Goal: Register for event/course

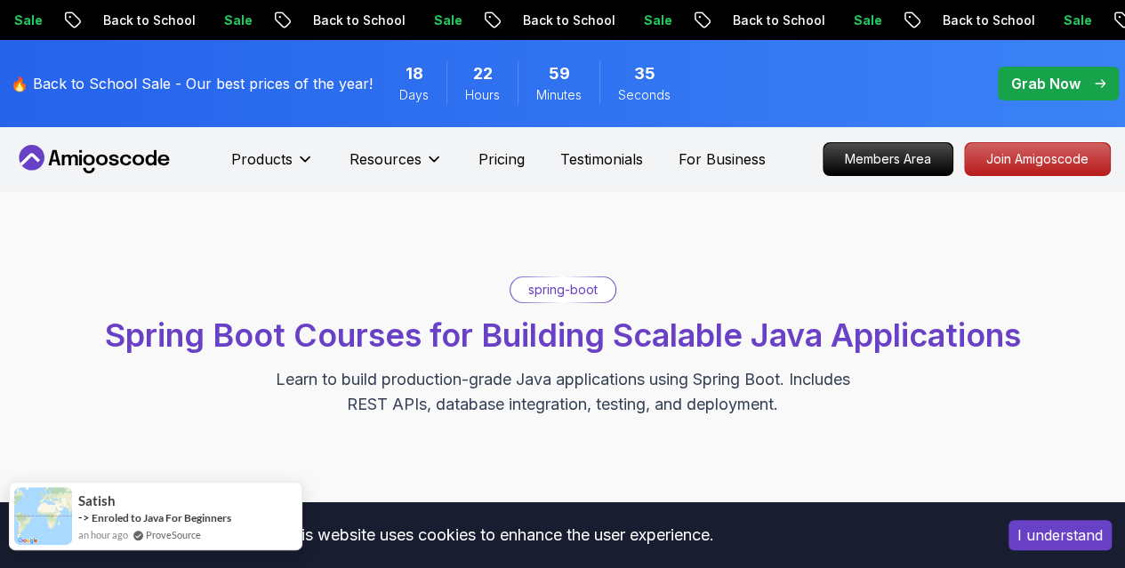
click at [76, 509] on div "satish -> Enroled to Java For Beginners an hour ago ProveSource" at bounding box center [151, 516] width 159 height 52
click at [52, 513] on img at bounding box center [43, 516] width 58 height 58
click at [149, 519] on link "Enroled to Java For Beginners" at bounding box center [162, 517] width 140 height 13
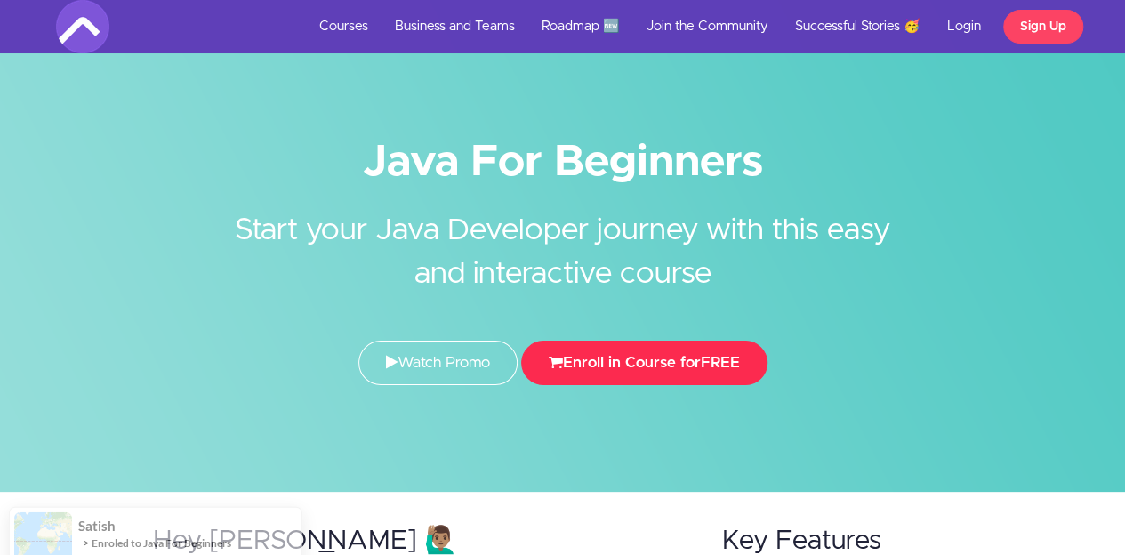
click at [659, 367] on button "Enroll in Course for FREE" at bounding box center [644, 363] width 246 height 44
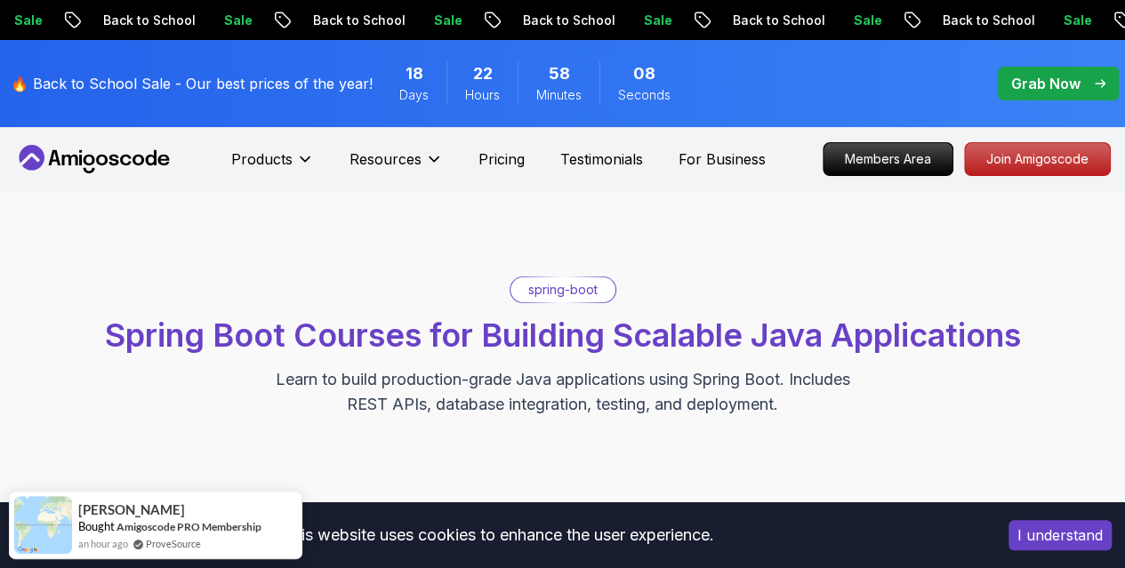
click at [561, 285] on p "spring-boot" at bounding box center [562, 290] width 69 height 18
click at [556, 295] on p "spring-boot" at bounding box center [562, 290] width 69 height 18
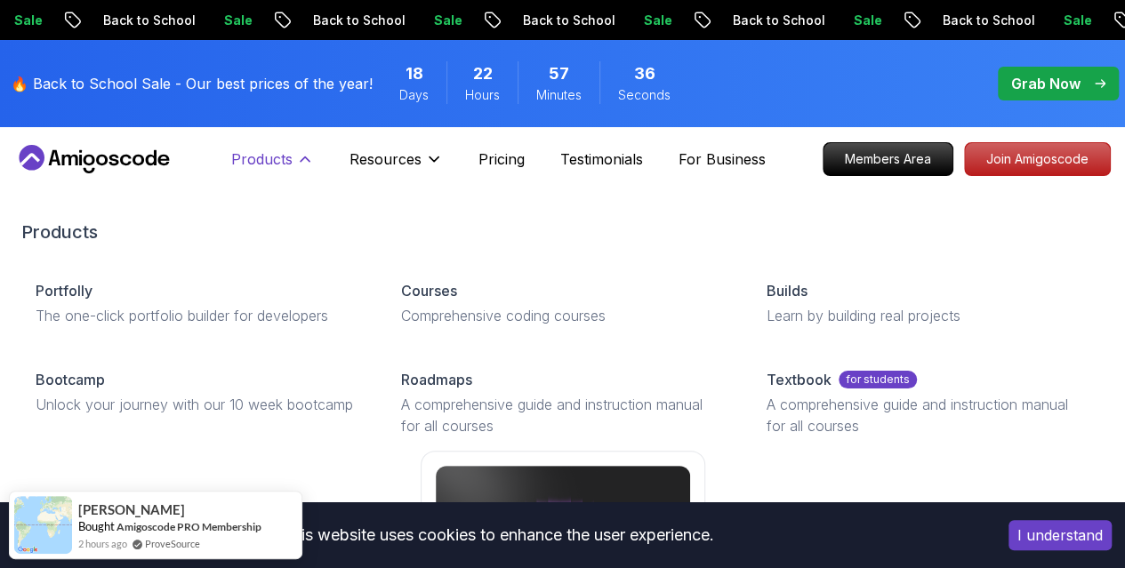
click at [299, 150] on icon at bounding box center [305, 159] width 18 height 18
click at [299, 156] on icon at bounding box center [305, 159] width 18 height 18
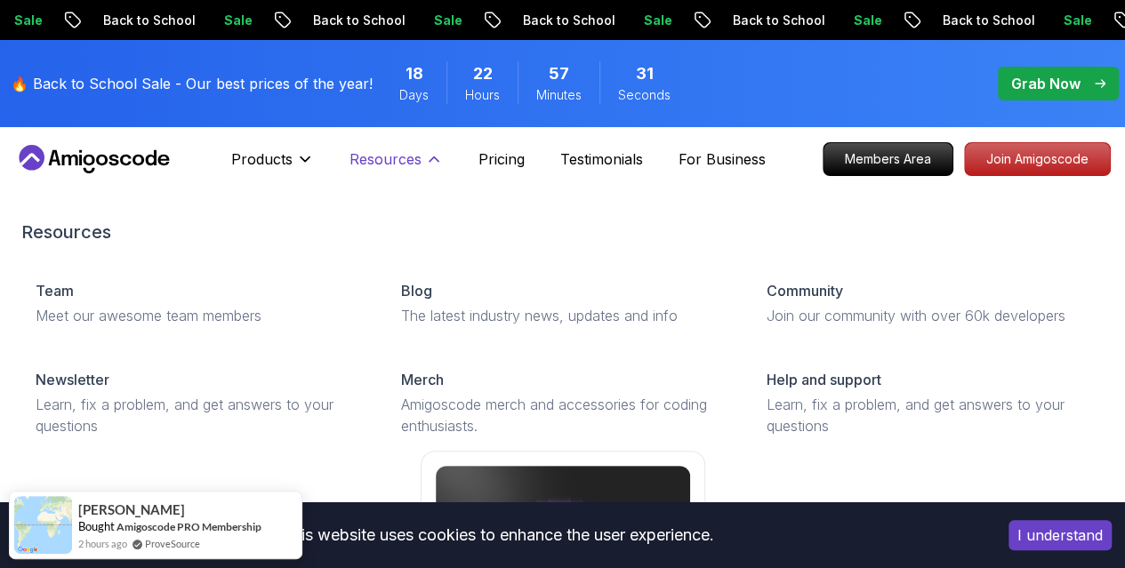
click at [409, 161] on p "Resources" at bounding box center [385, 159] width 72 height 21
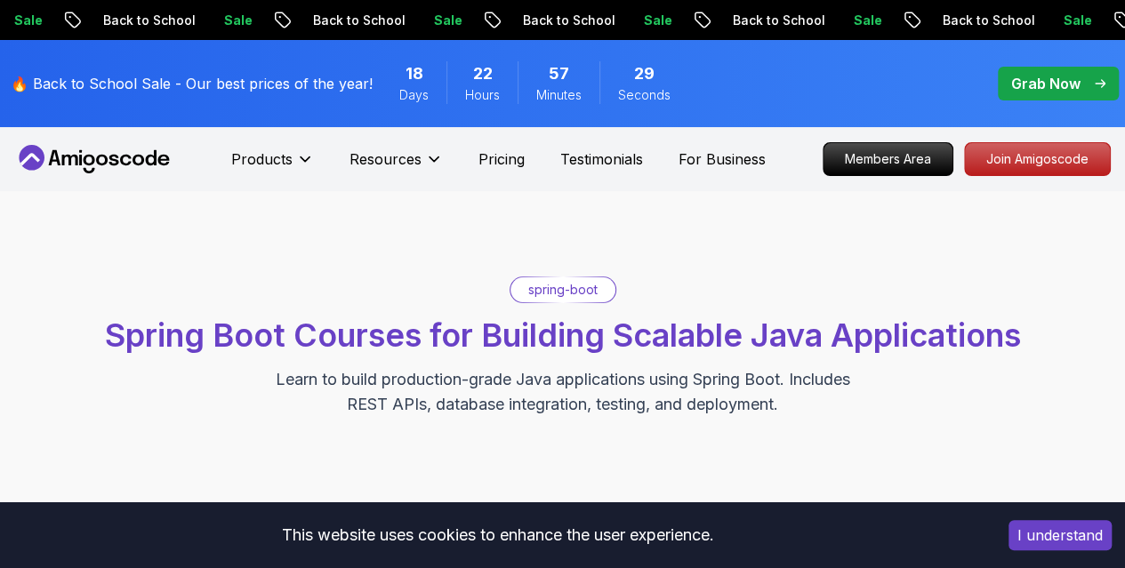
click at [475, 156] on div "Products Resources Pricing Testimonials For Business" at bounding box center [498, 159] width 534 height 36
